Goal: Information Seeking & Learning: Learn about a topic

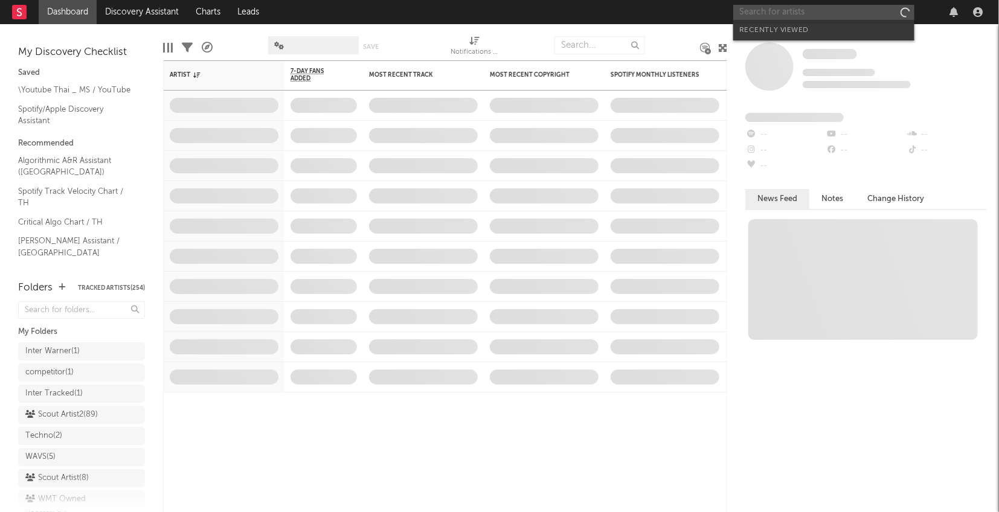
click at [763, 13] on input "text" at bounding box center [823, 12] width 181 height 15
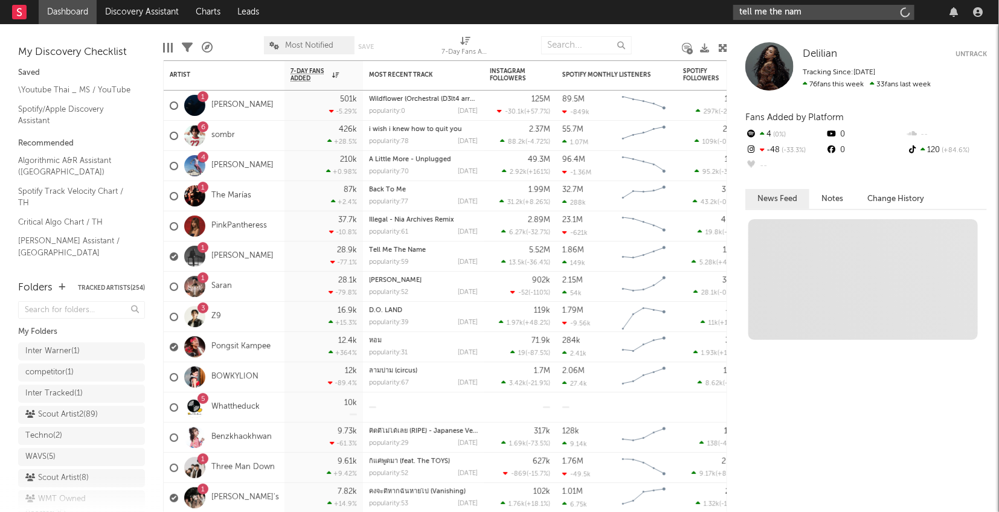
type input "tell me the name"
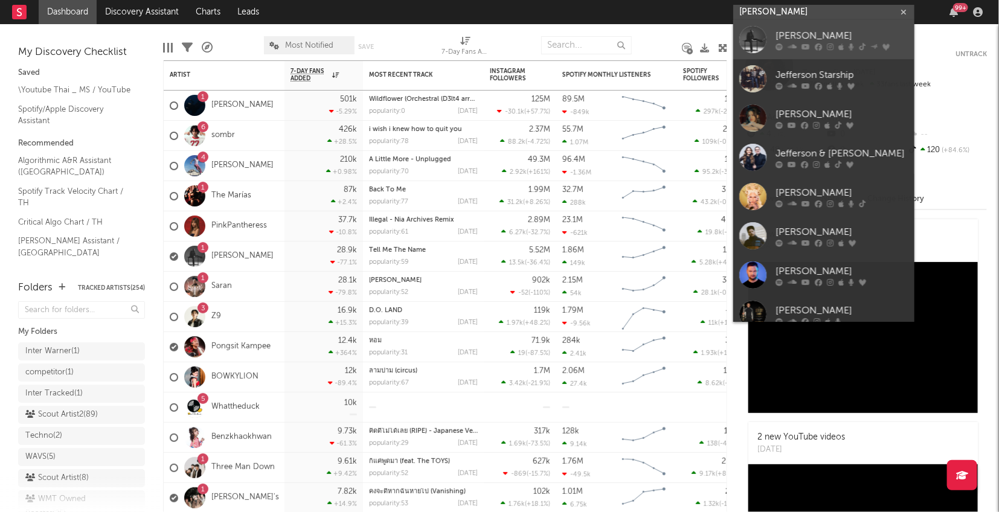
type input "jeff s"
click at [760, 36] on div at bounding box center [752, 39] width 27 height 27
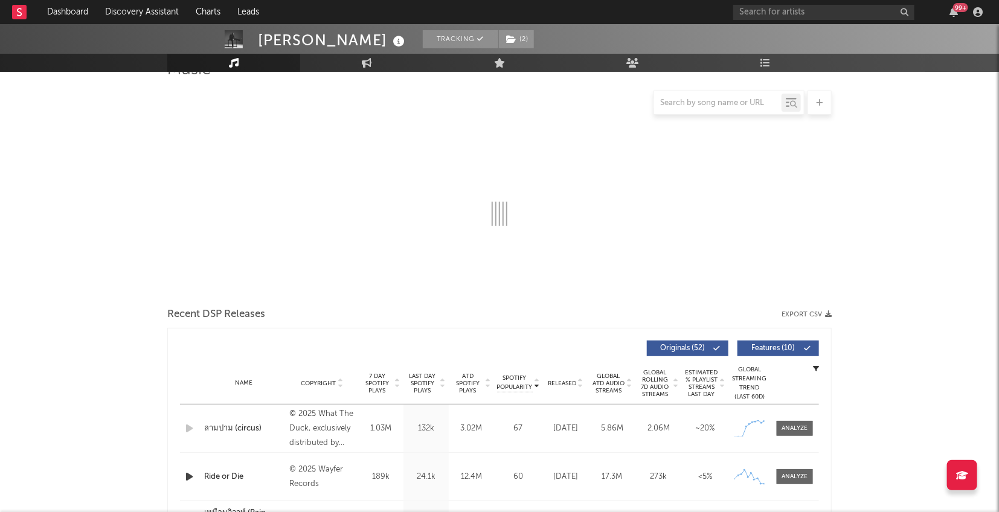
scroll to position [104, 0]
select select "6m"
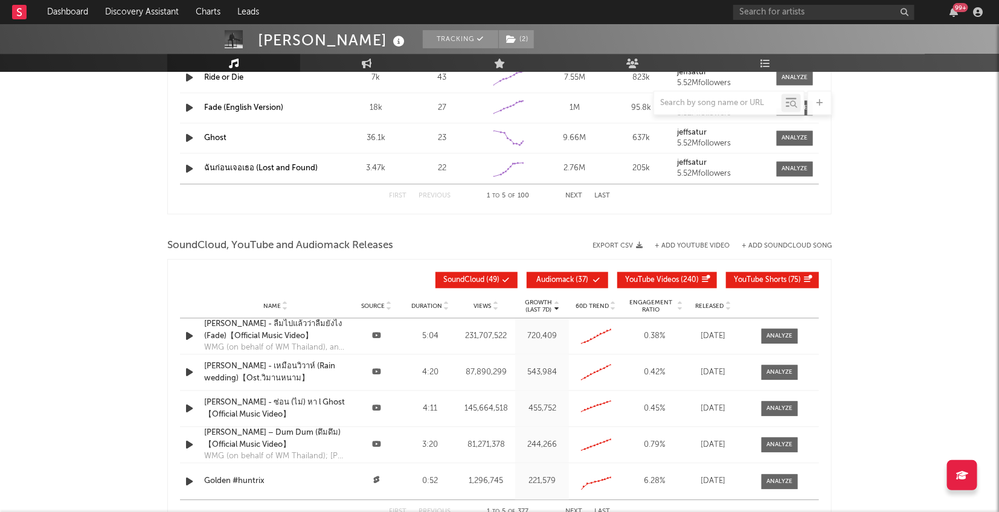
scroll to position [1333, 0]
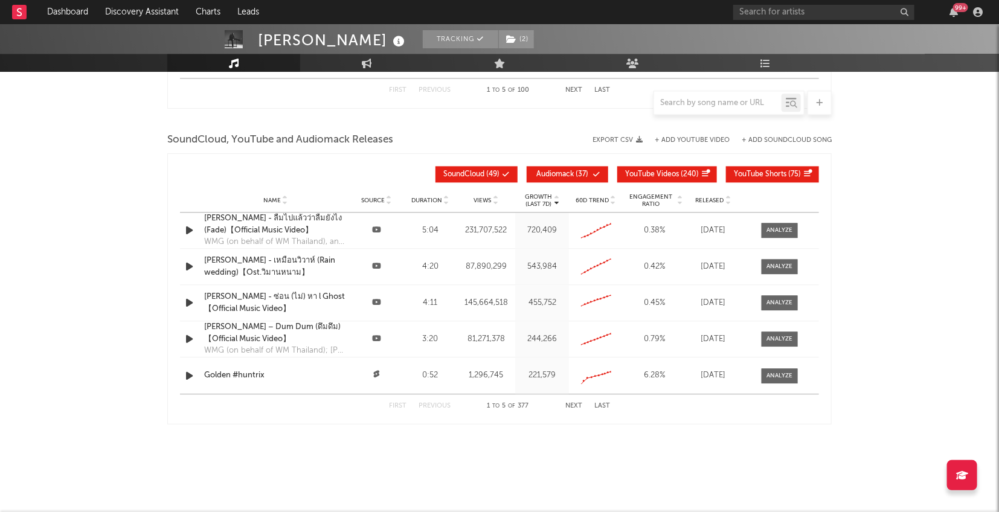
click at [711, 197] on span "Released" at bounding box center [710, 200] width 28 height 7
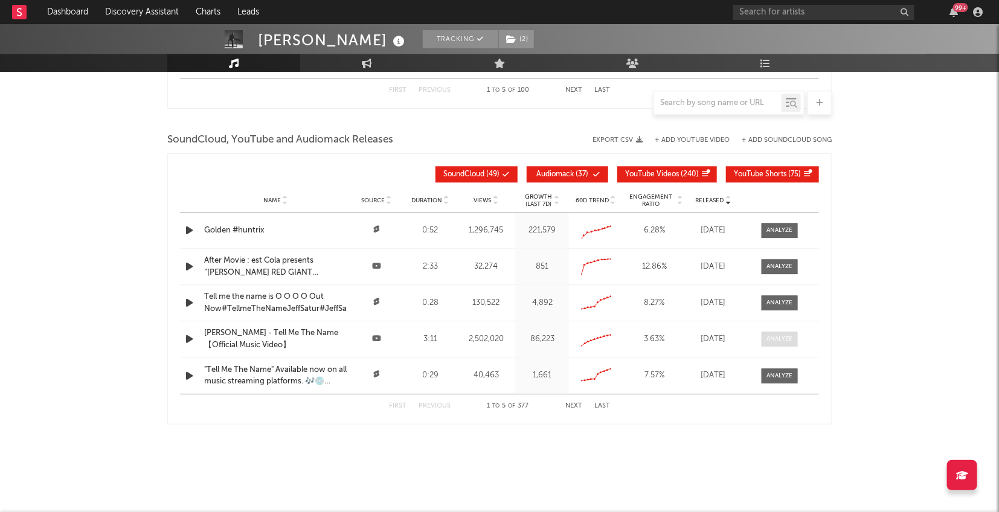
click at [782, 338] on div at bounding box center [780, 339] width 26 height 9
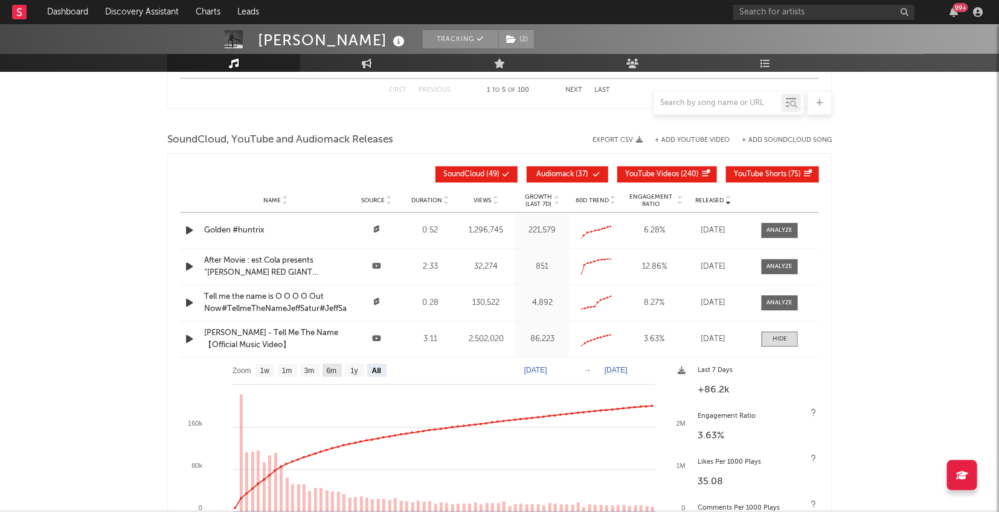
click at [330, 368] on text "6m" at bounding box center [332, 371] width 10 height 8
click at [332, 367] on text "6m" at bounding box center [332, 371] width 10 height 8
select select "6m"
drag, startPoint x: 307, startPoint y: 365, endPoint x: 307, endPoint y: 377, distance: 12.1
click at [307, 367] on text "3m" at bounding box center [309, 371] width 10 height 8
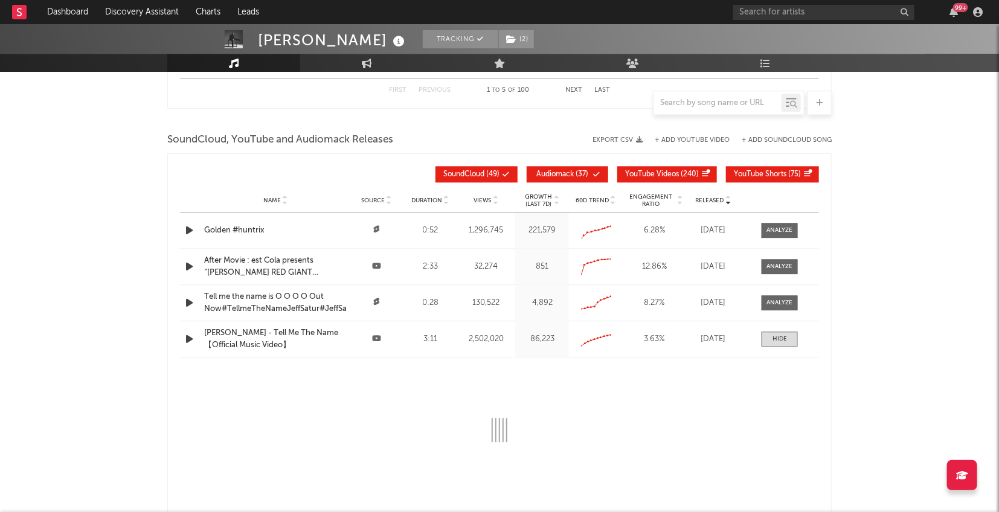
select select "All"
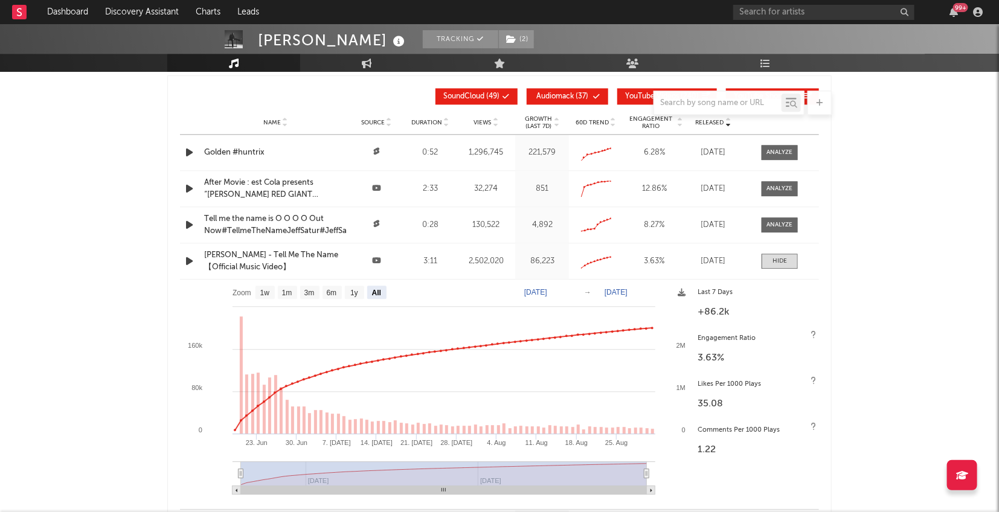
scroll to position [1416, 0]
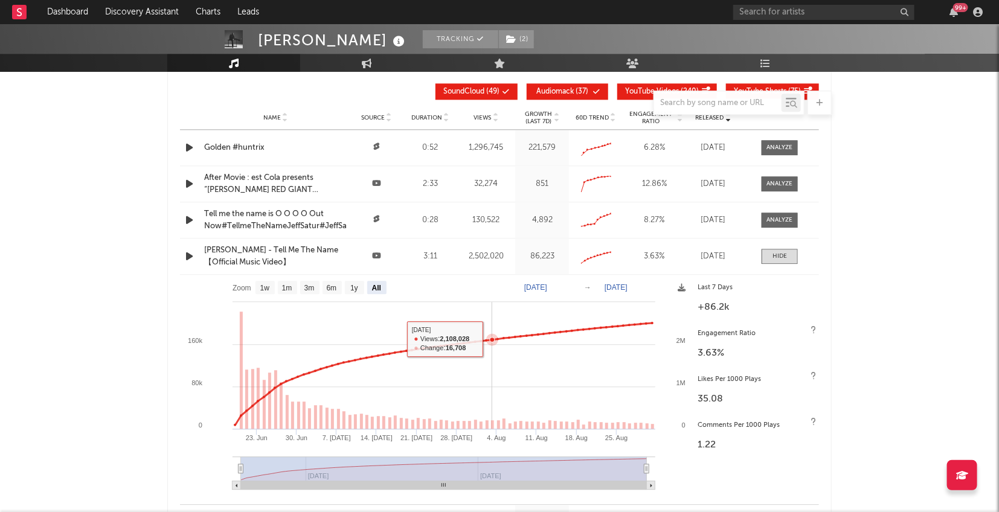
click at [490, 337] on icon at bounding box center [492, 339] width 5 height 5
click at [780, 252] on div at bounding box center [779, 256] width 14 height 9
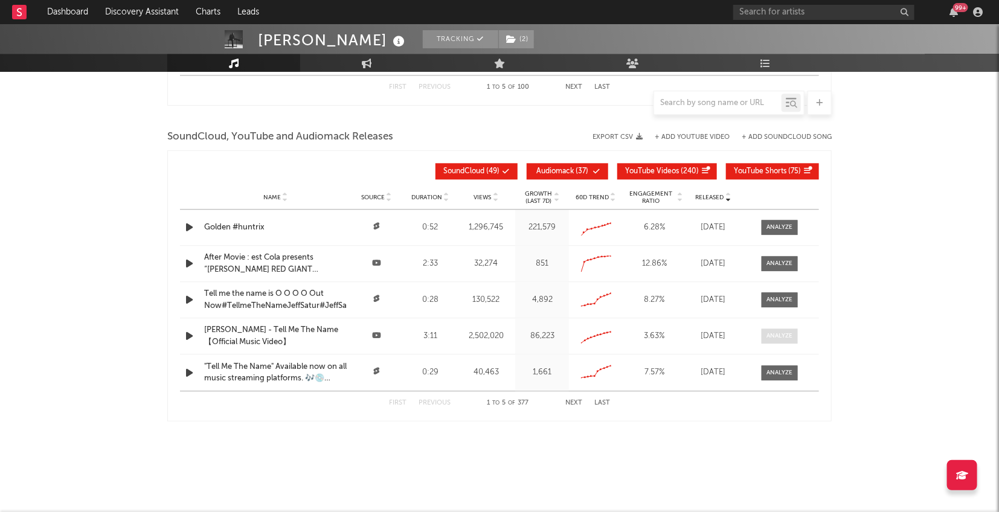
scroll to position [1333, 0]
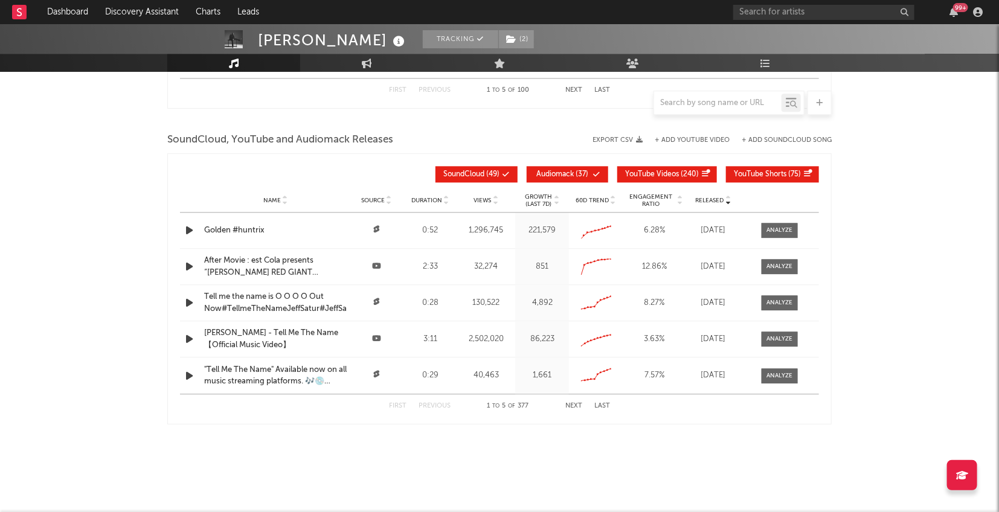
click at [571, 403] on button "Next" at bounding box center [573, 406] width 17 height 7
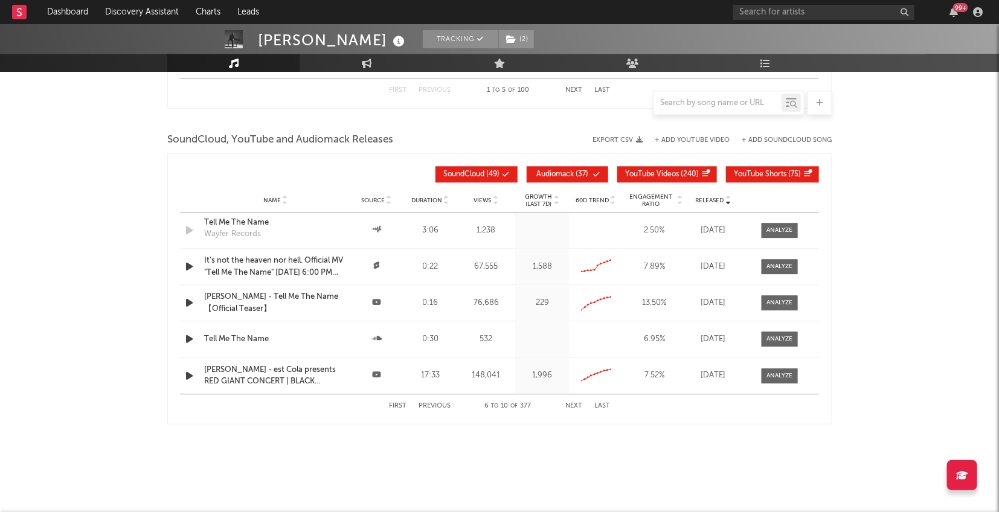
click at [577, 404] on button "Next" at bounding box center [573, 406] width 17 height 7
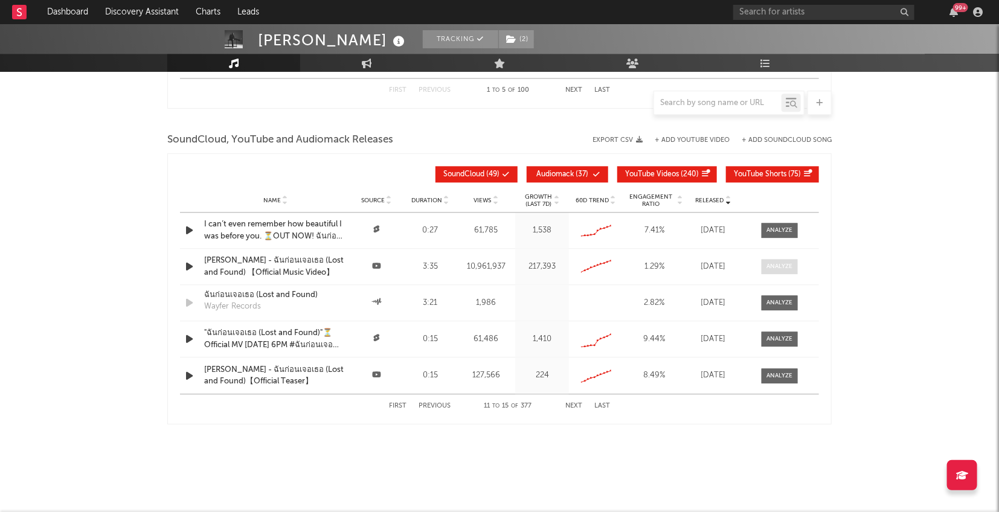
click at [791, 266] on div at bounding box center [780, 266] width 26 height 9
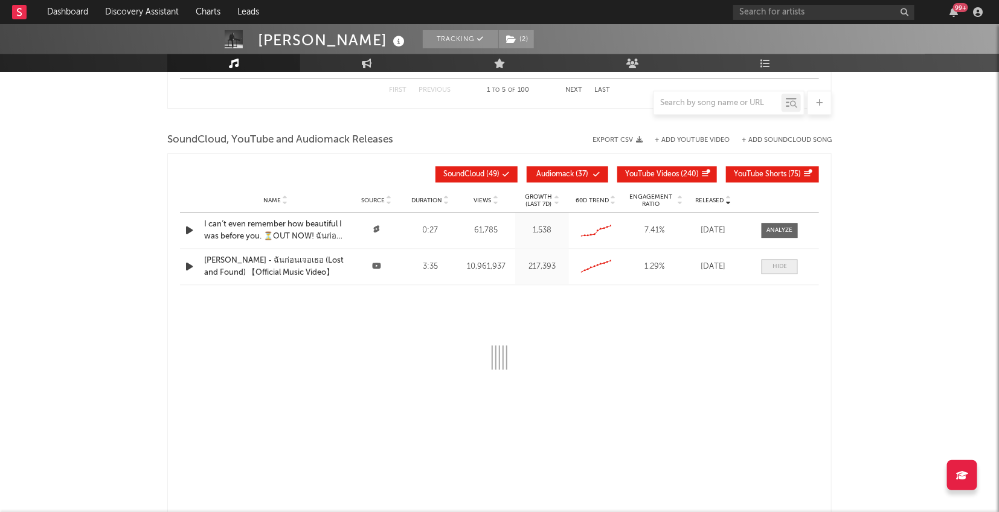
scroll to position [1416, 0]
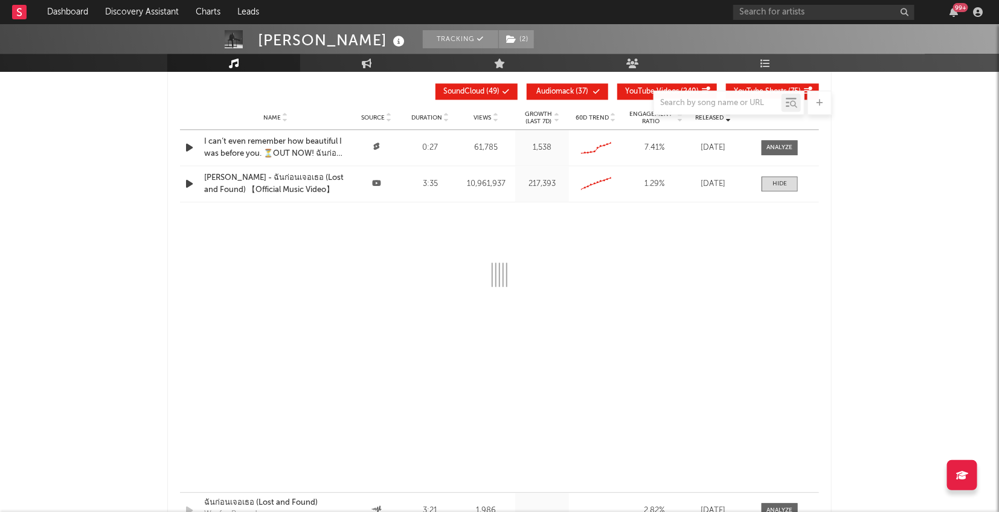
select select "All"
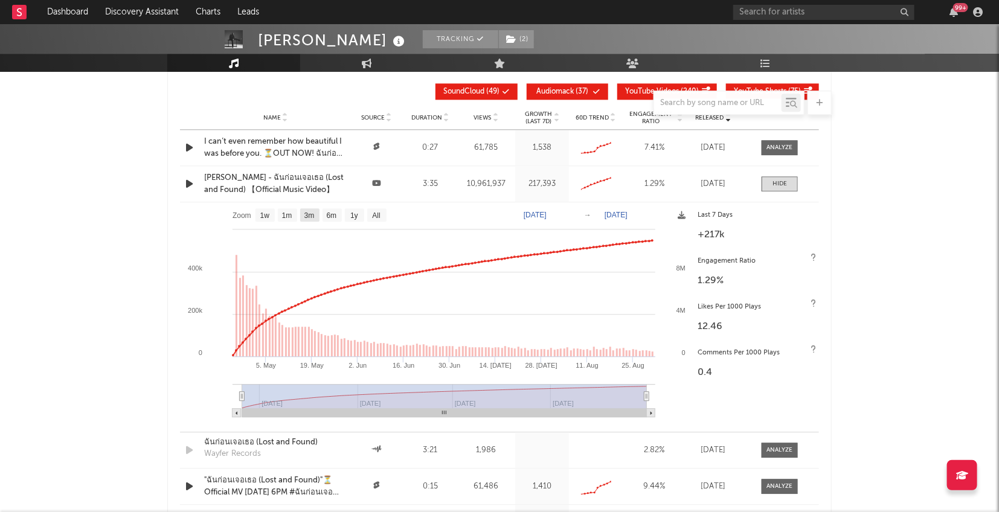
click at [312, 213] on text "3m" at bounding box center [309, 215] width 10 height 8
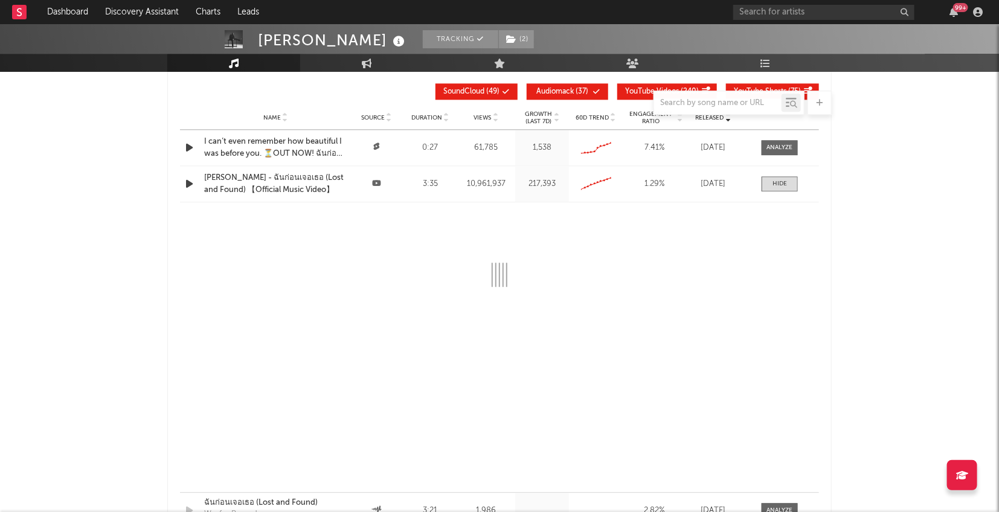
select select "3m"
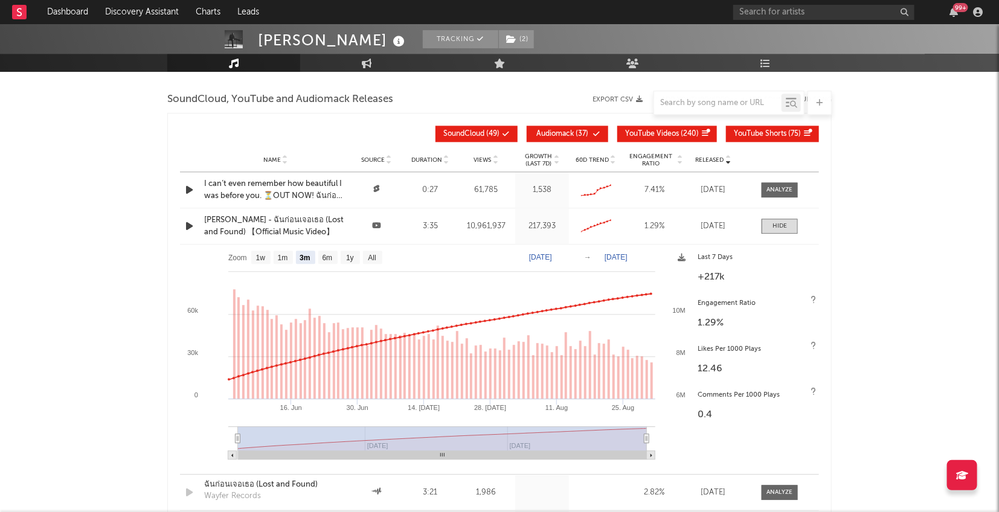
scroll to position [1378, 0]
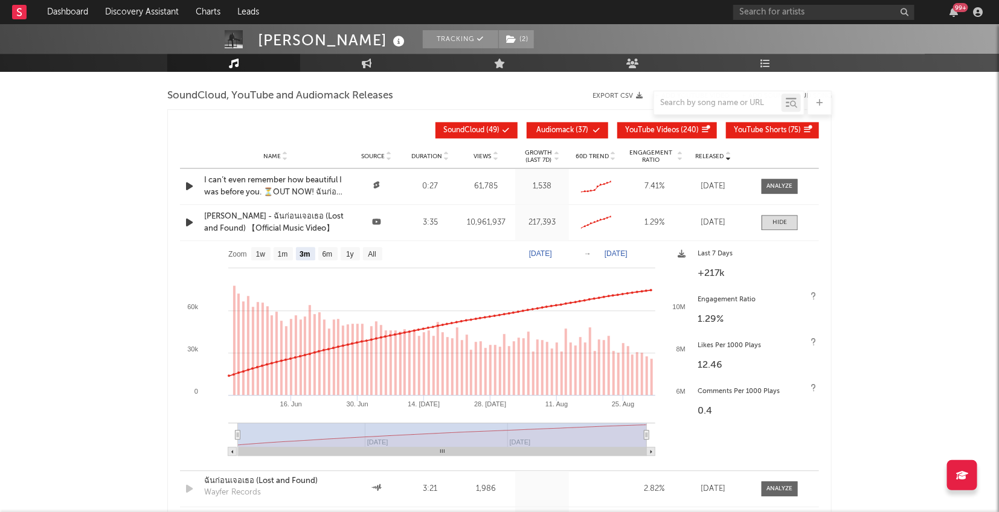
click at [784, 231] on div "Name Jeff Satur - ฉันก่อนเจอเธอ (Lost and Found) 【Official Music Video】 Source …" at bounding box center [499, 223] width 639 height 36
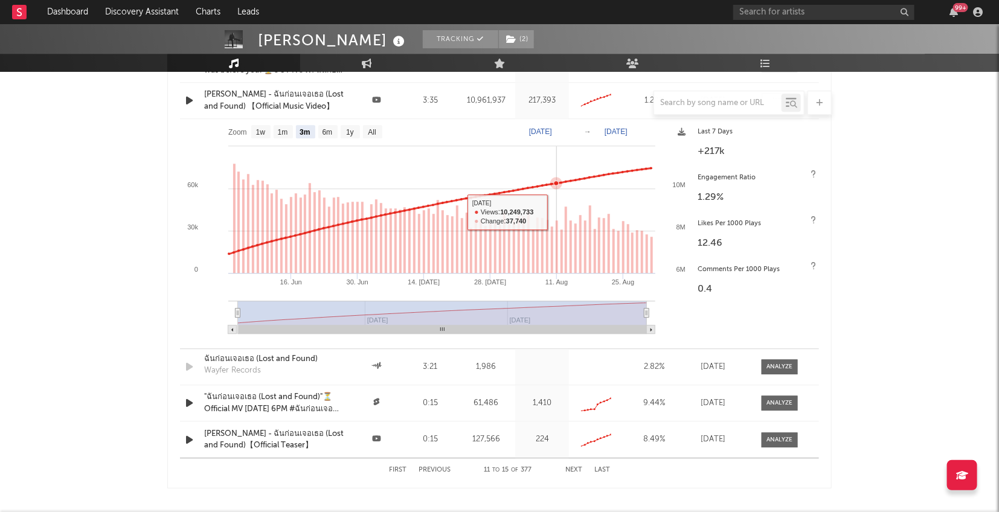
scroll to position [1498, 0]
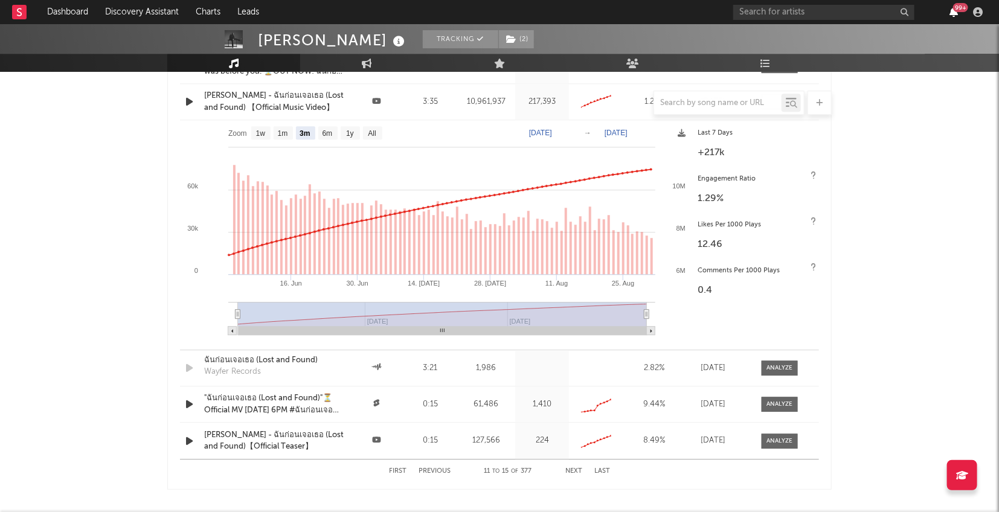
click at [952, 15] on icon "button" at bounding box center [953, 12] width 8 height 10
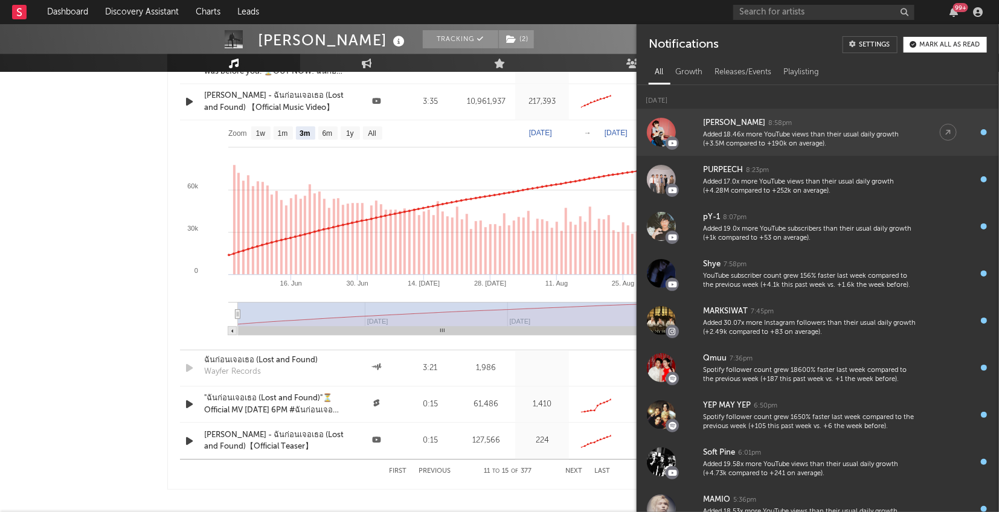
click at [770, 124] on div "8:58pm" at bounding box center [780, 123] width 24 height 9
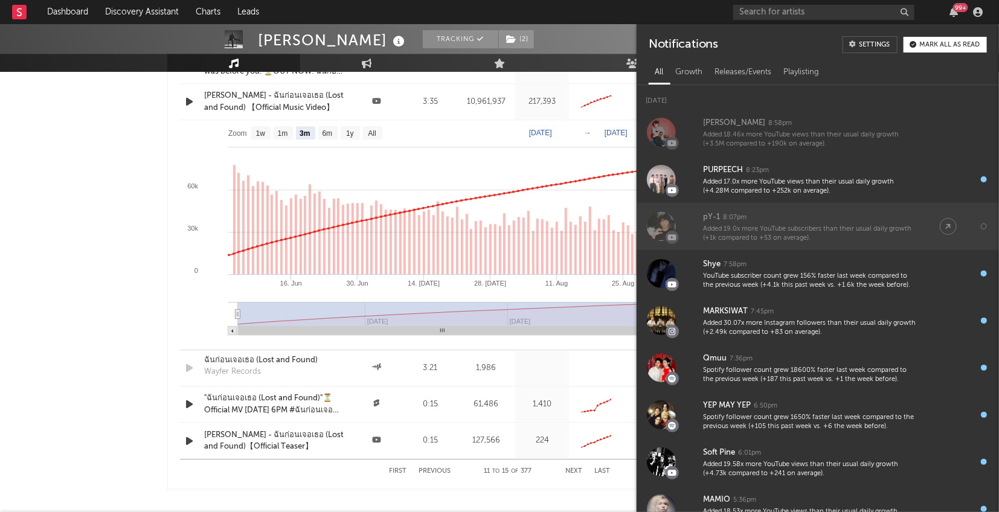
click at [760, 220] on div "pY-1 8:07pm" at bounding box center [809, 217] width 213 height 14
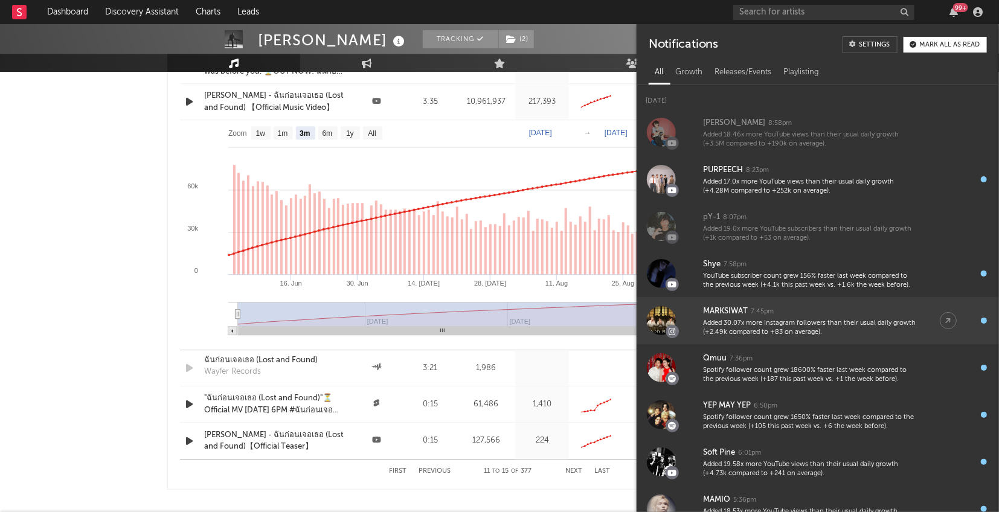
click at [879, 322] on div "Added 30.07x more Instagram followers than their usual daily growth (+2.49k com…" at bounding box center [809, 328] width 213 height 19
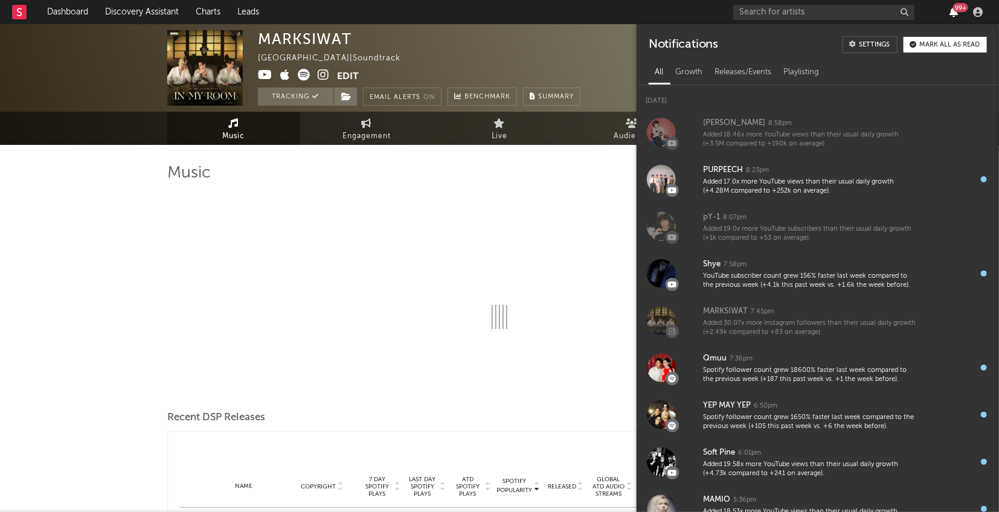
click at [953, 12] on icon "button" at bounding box center [953, 12] width 8 height 10
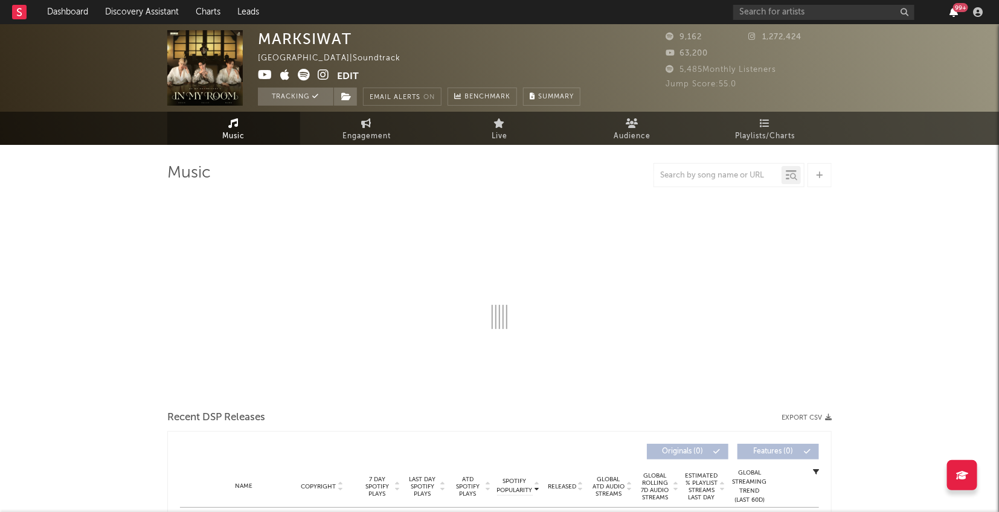
click at [953, 12] on icon "button" at bounding box center [953, 12] width 8 height 10
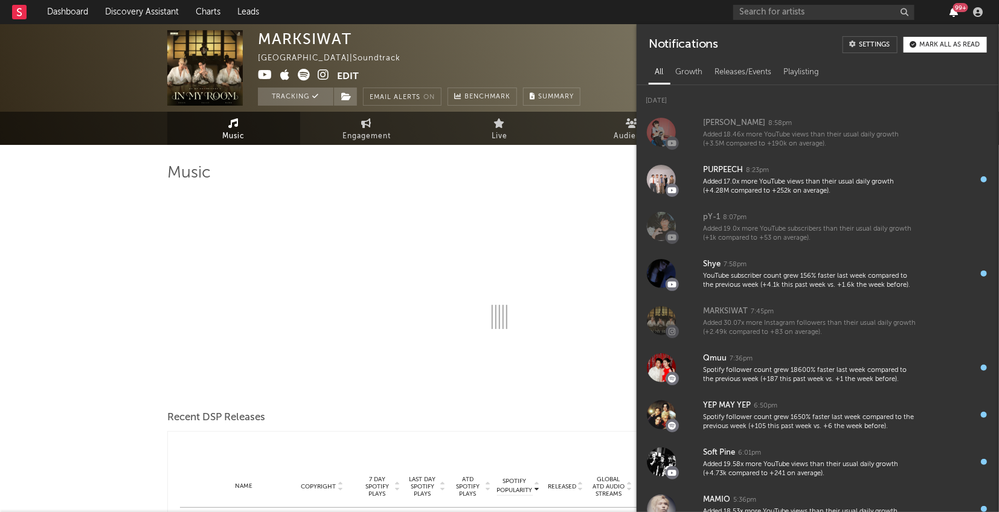
click at [953, 12] on icon "button" at bounding box center [953, 12] width 8 height 10
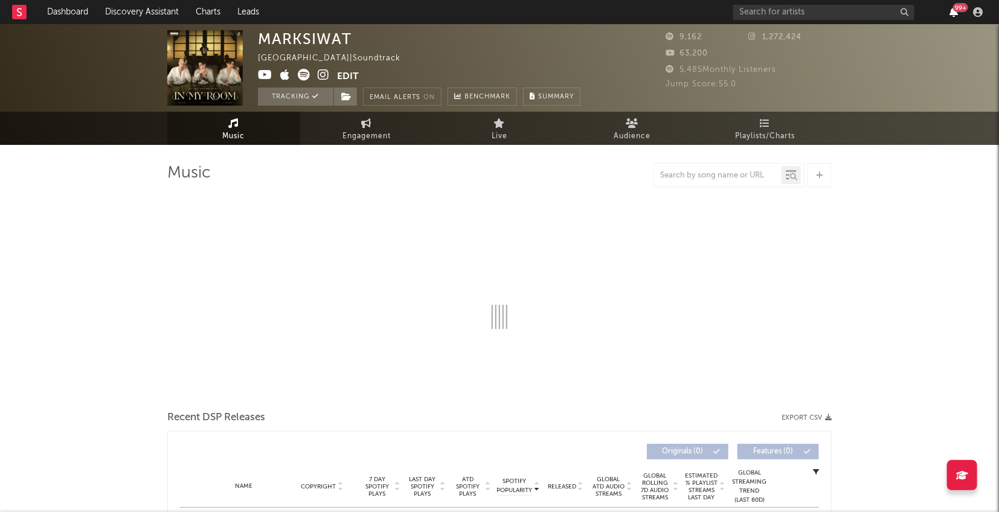
click at [955, 15] on icon "button" at bounding box center [953, 12] width 8 height 10
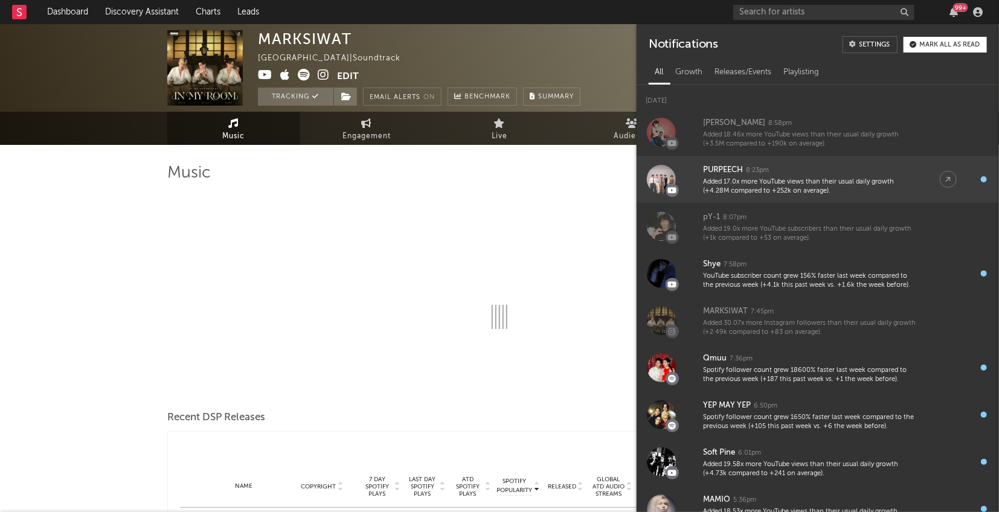
click at [728, 188] on div "Added 17.0x more YouTube views than their usual daily growth (+4.28M compared t…" at bounding box center [809, 187] width 213 height 19
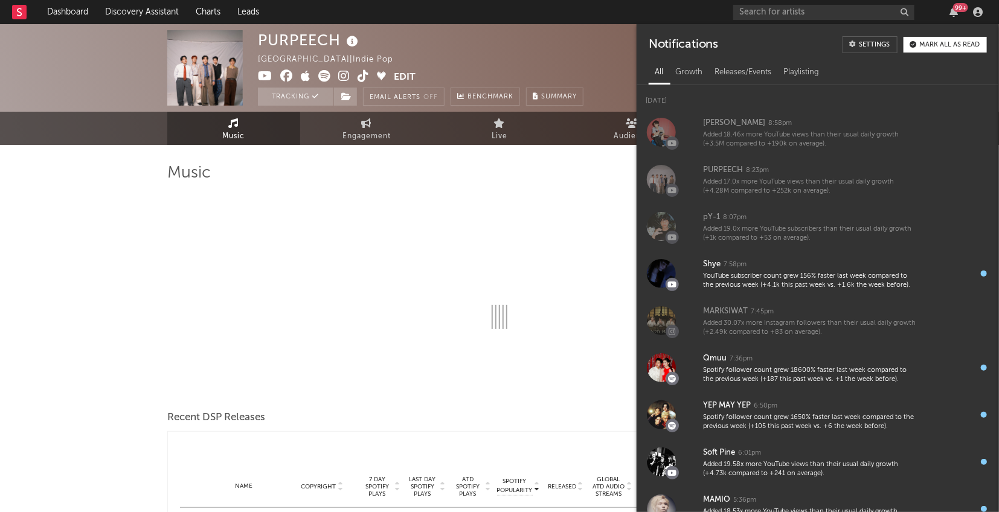
click at [954, 9] on div "99 +" at bounding box center [960, 7] width 15 height 9
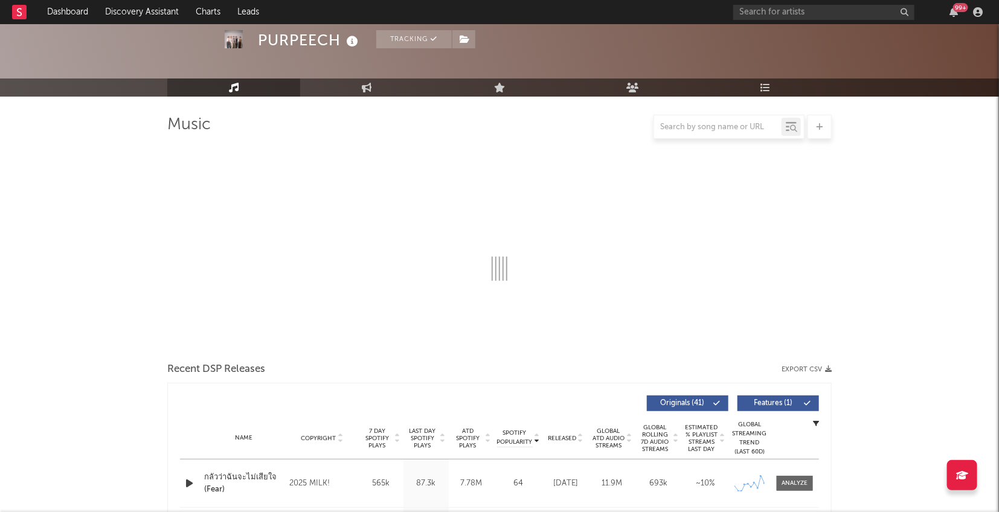
scroll to position [98, 0]
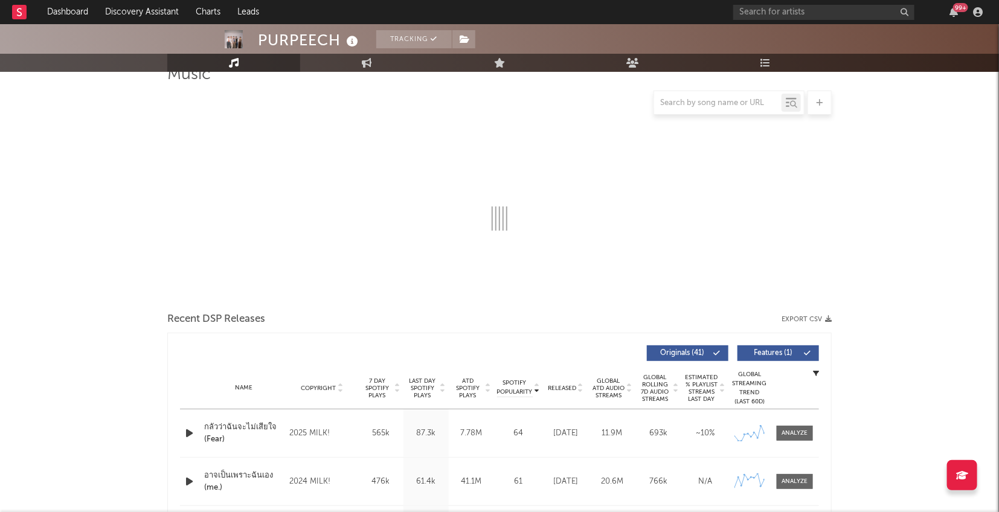
select select "6m"
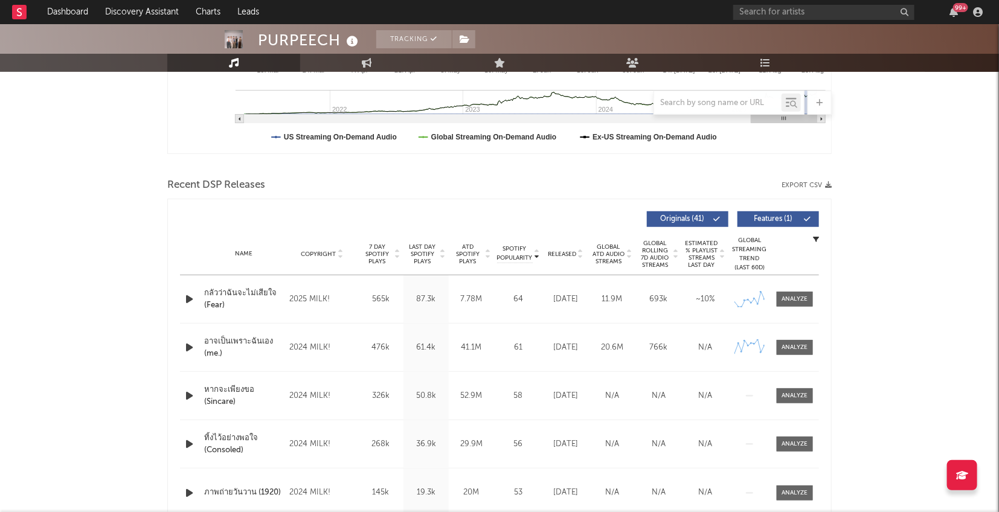
scroll to position [344, 0]
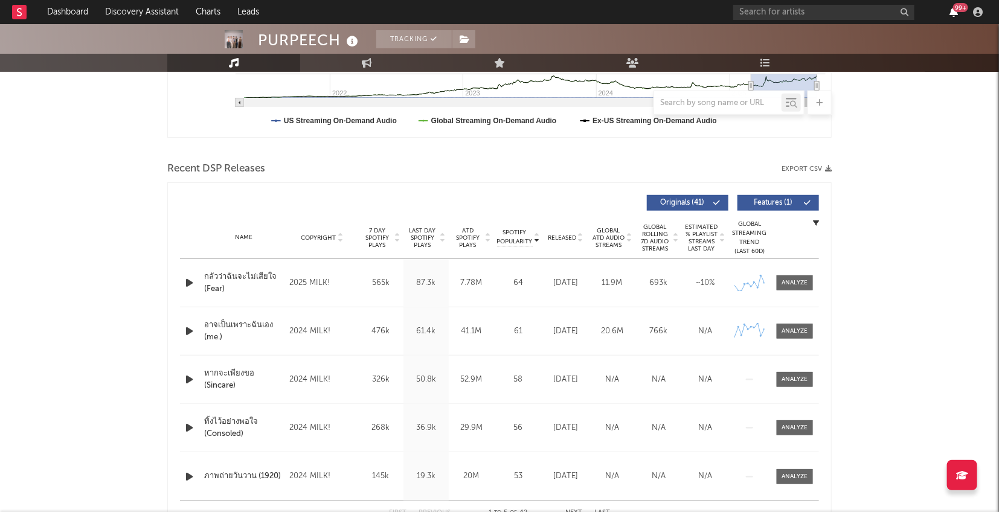
click at [952, 11] on icon "button" at bounding box center [953, 12] width 8 height 10
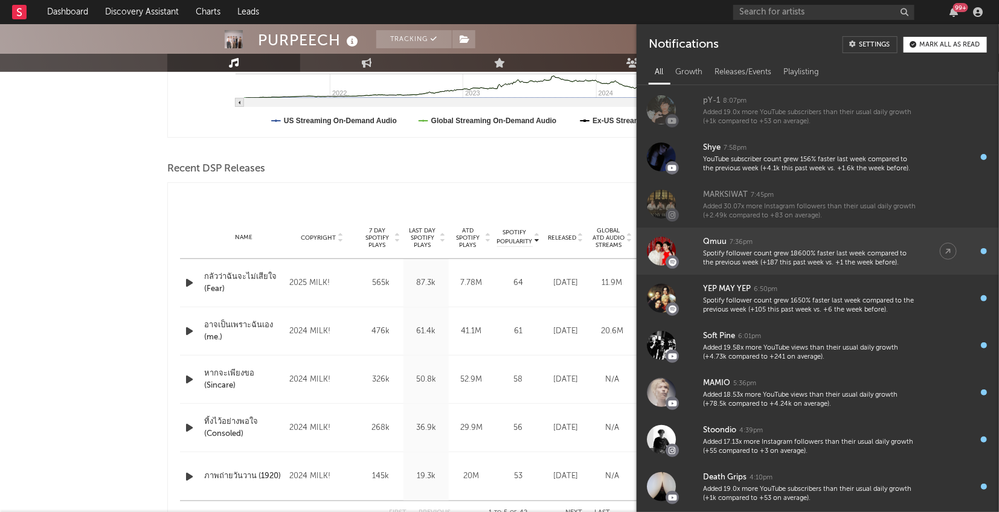
scroll to position [117, 0]
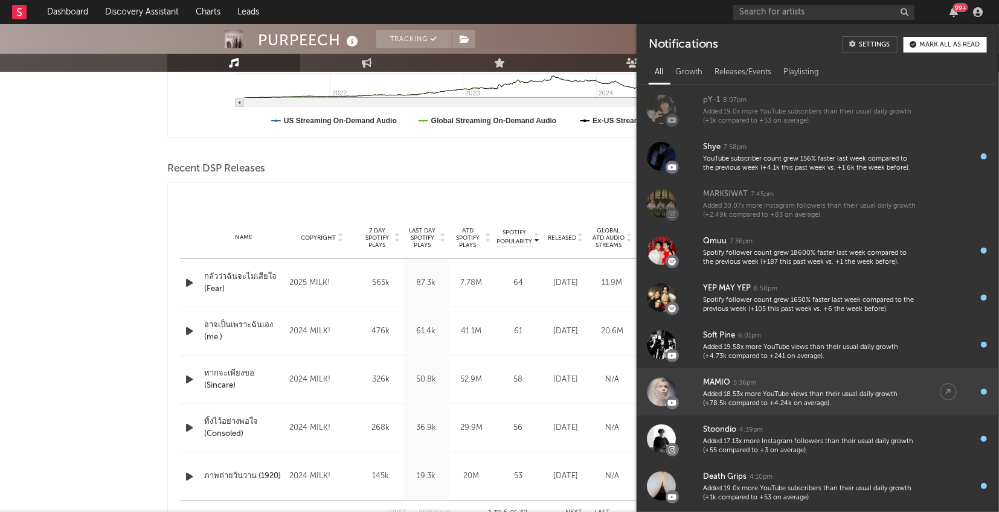
click at [803, 389] on div "MAMIO 5:36pm" at bounding box center [809, 383] width 213 height 14
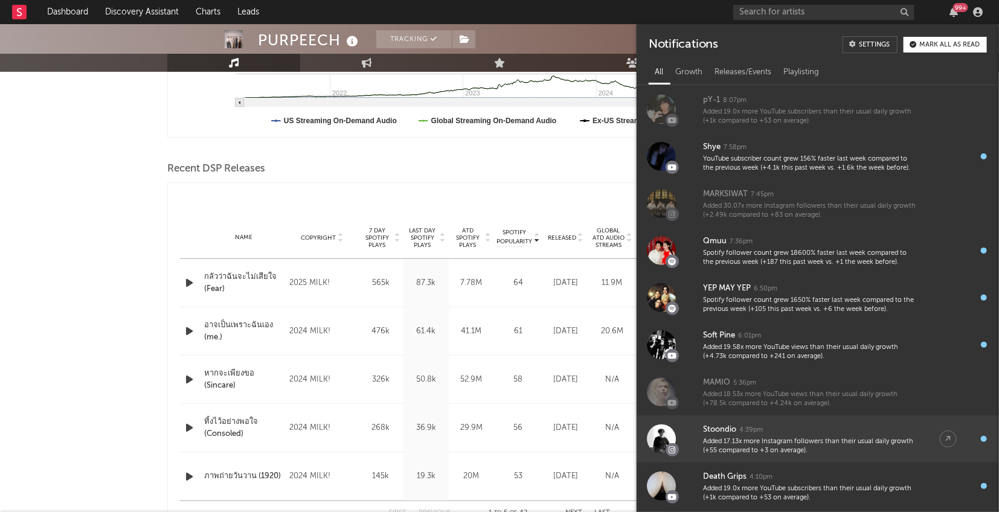
click at [777, 440] on div "Added 17.13x more Instagram followers than their usual daily growth (+55 compar…" at bounding box center [809, 446] width 213 height 19
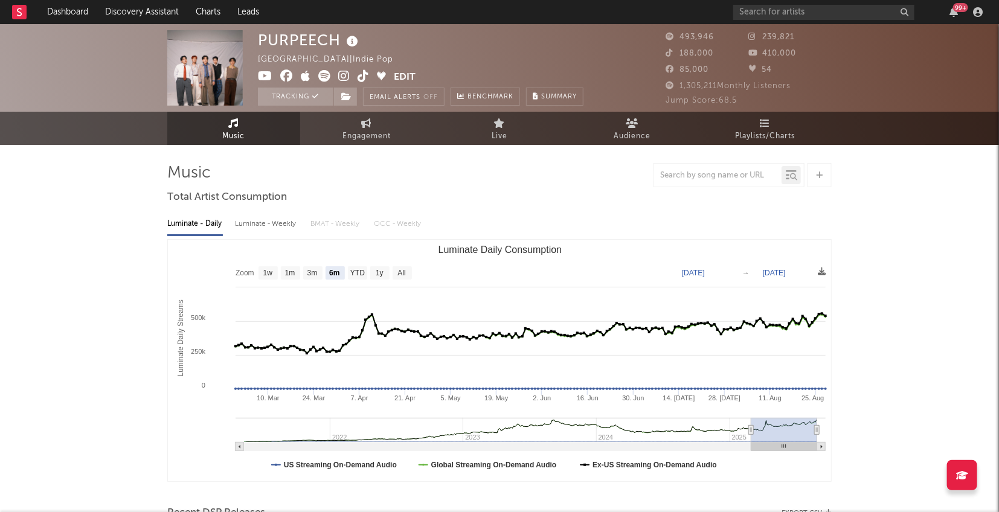
click at [955, 8] on div "99 +" at bounding box center [960, 7] width 15 height 9
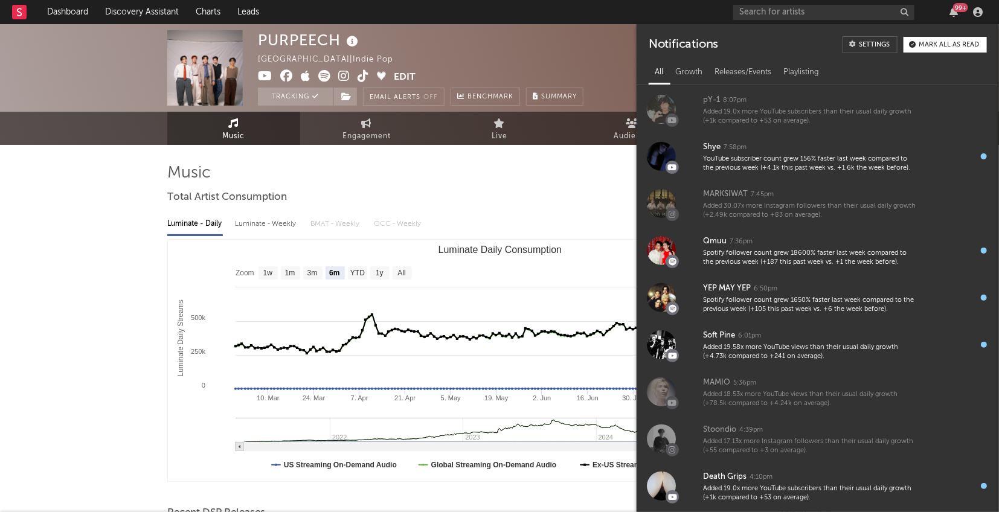
click at [957, 8] on div "99 +" at bounding box center [960, 7] width 15 height 9
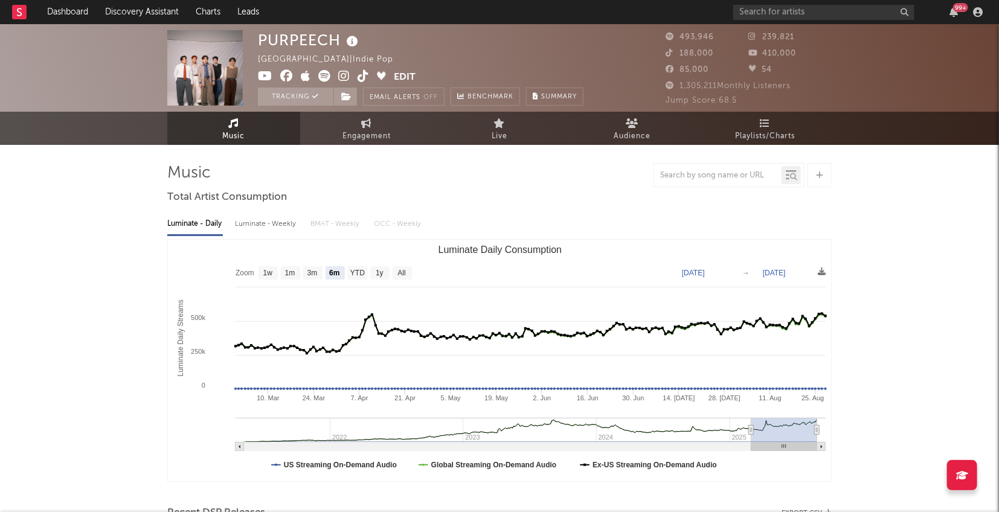
click at [957, 8] on div "99 +" at bounding box center [960, 7] width 15 height 9
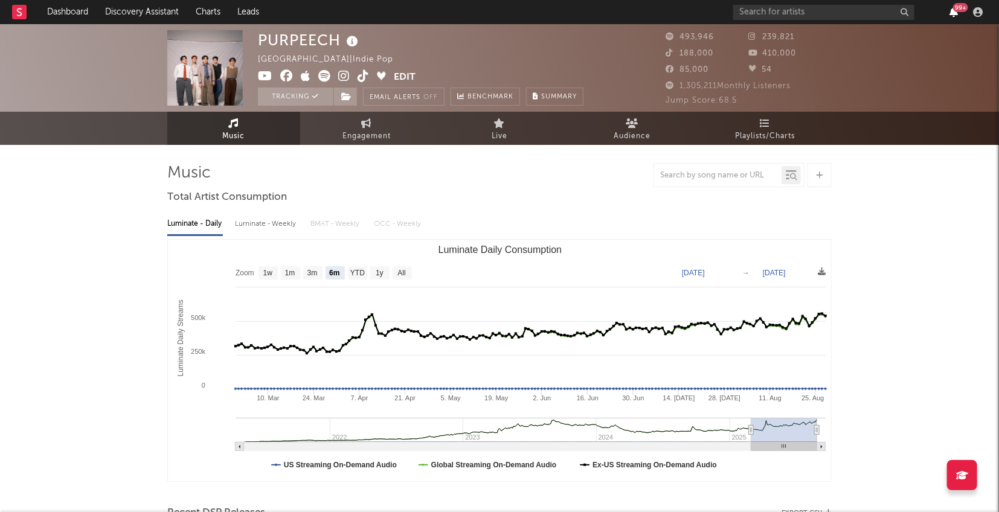
click at [952, 10] on icon "button" at bounding box center [953, 12] width 8 height 10
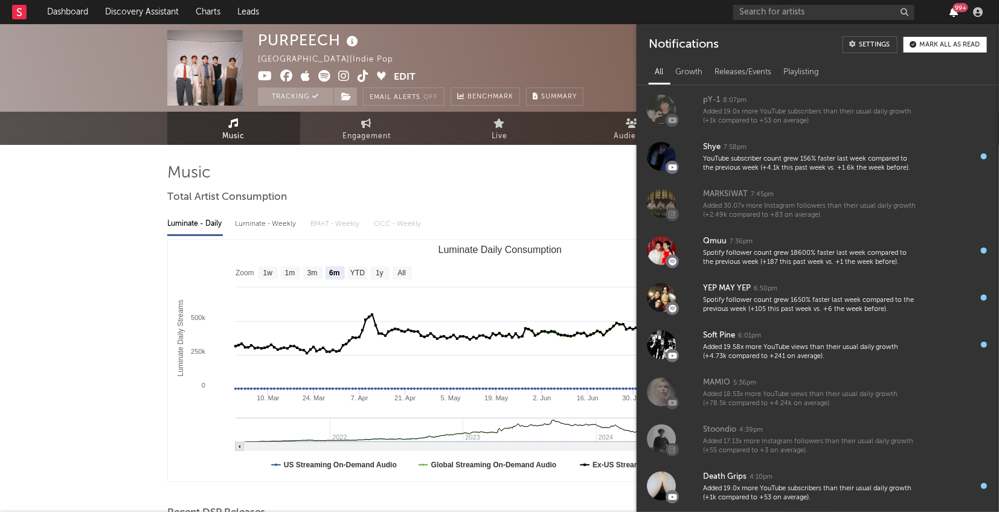
click at [954, 15] on icon "button" at bounding box center [953, 12] width 8 height 10
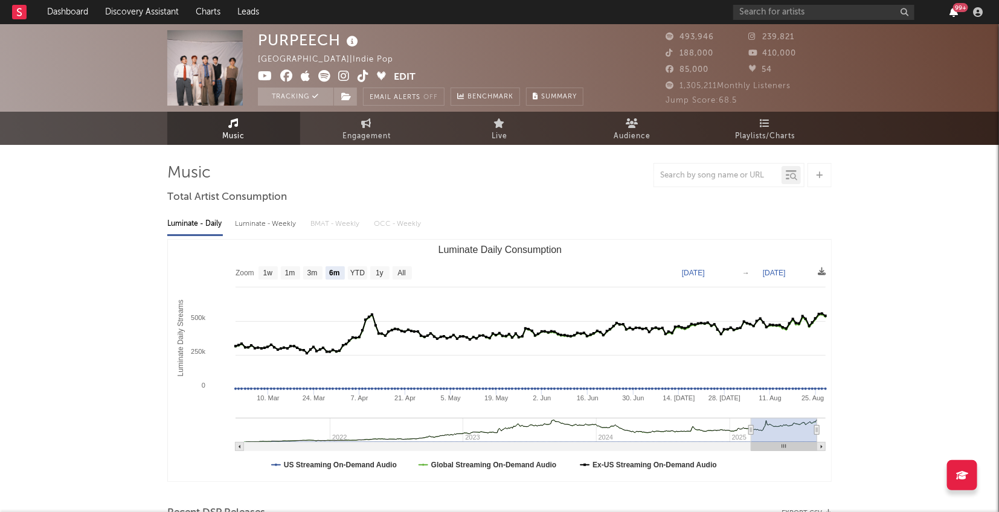
click at [954, 15] on icon "button" at bounding box center [953, 12] width 8 height 10
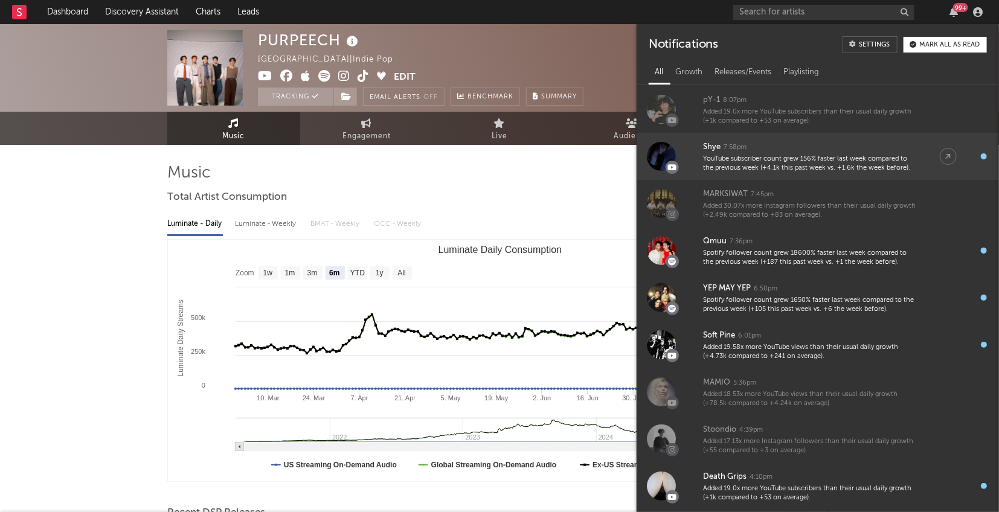
click at [789, 167] on div "YouTube subscriber count grew 156% faster last week compared to the previous we…" at bounding box center [809, 164] width 213 height 19
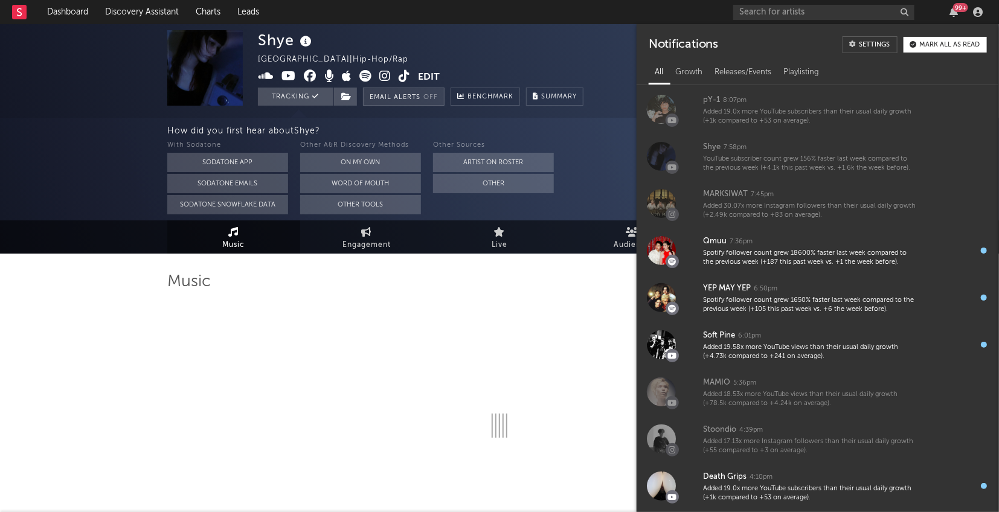
select select "6m"
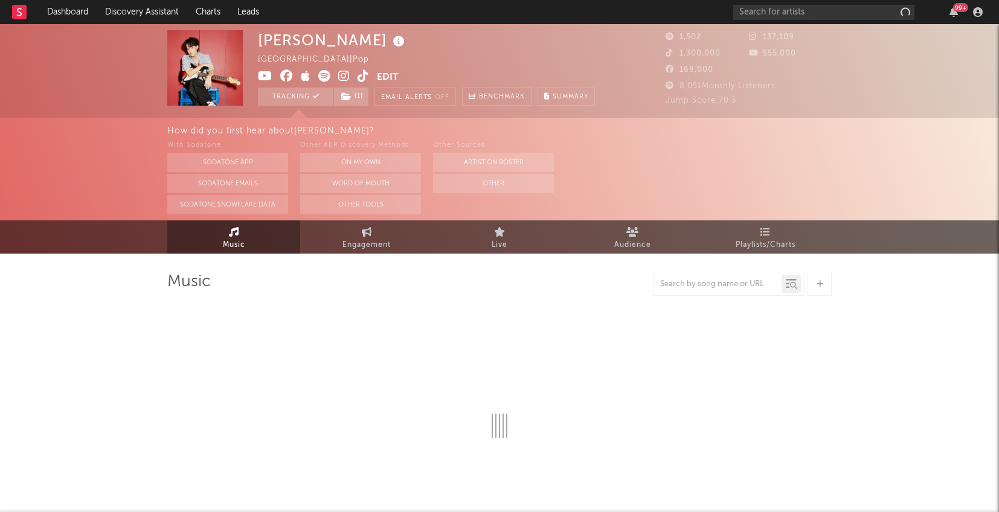
select select "6m"
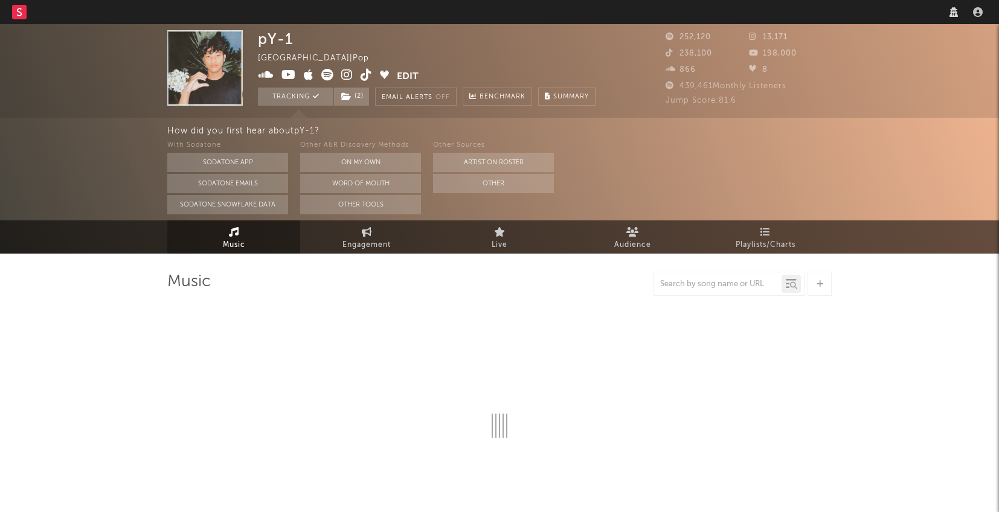
select select "6m"
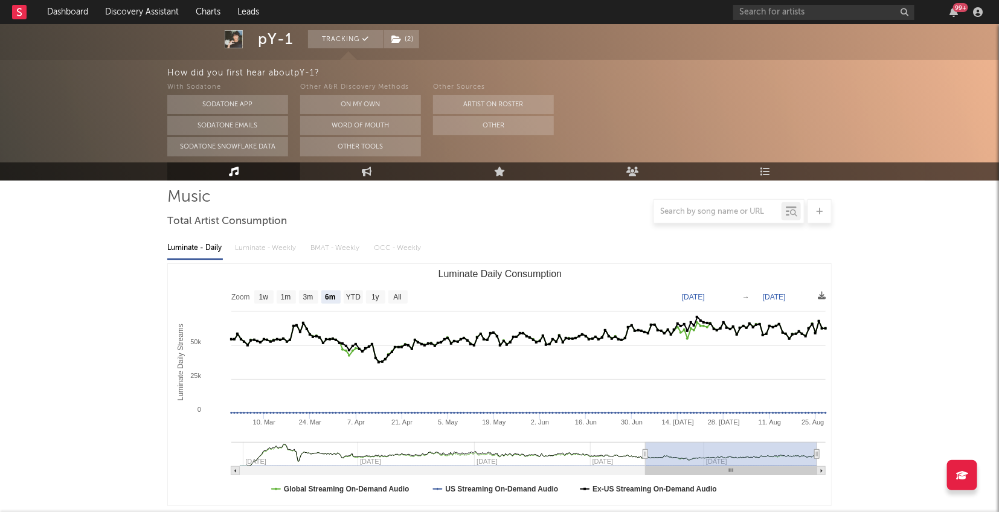
scroll to position [112, 0]
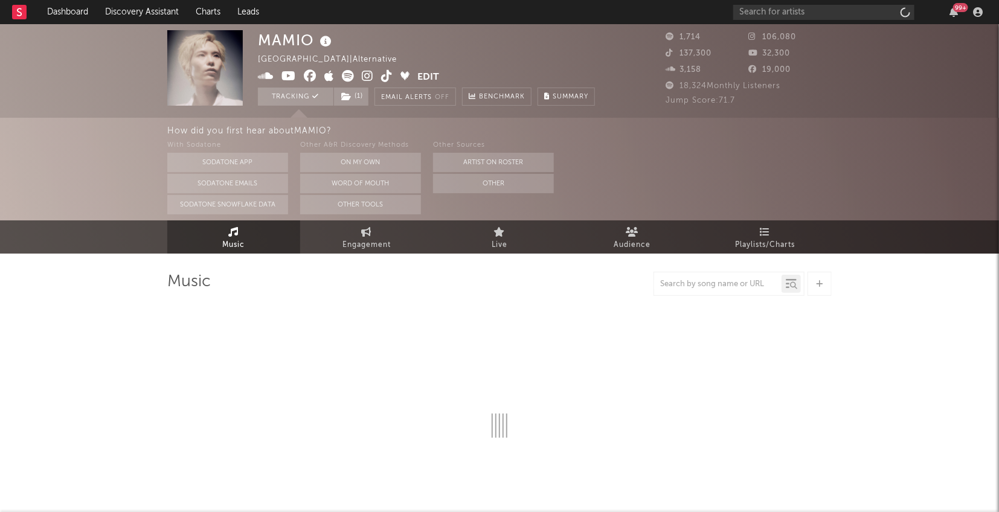
select select "1w"
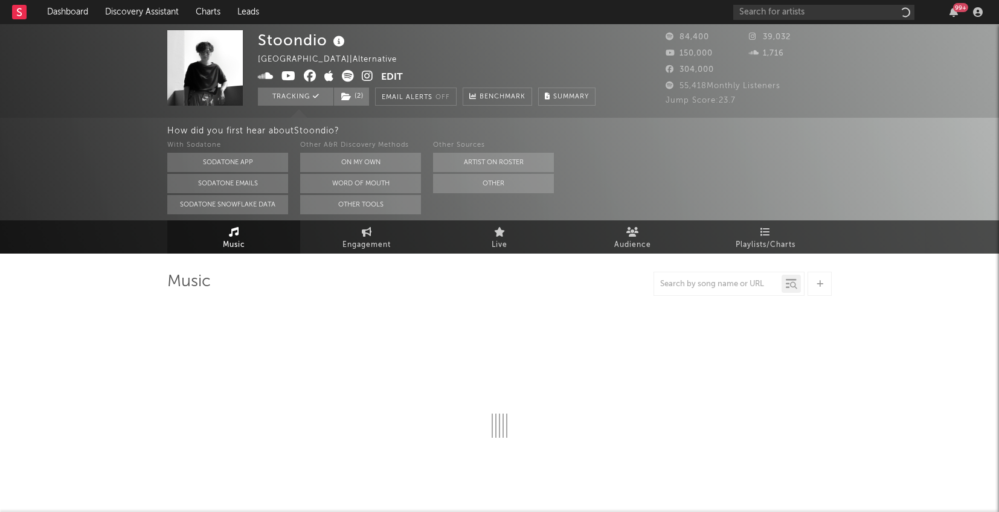
select select "6m"
